Goal: Task Accomplishment & Management: Manage account settings

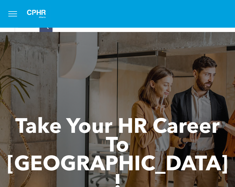
click at [18, 13] on button "menu" at bounding box center [12, 13] width 15 height 15
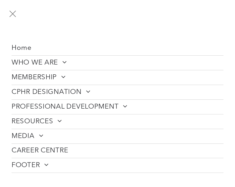
click at [17, 14] on button "menu" at bounding box center [12, 13] width 15 height 15
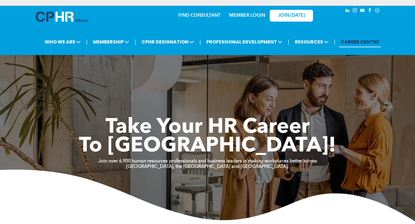
click at [235, 14] on link "MEMBER LOGIN" at bounding box center [247, 15] width 36 height 5
